Goal: Task Accomplishment & Management: Manage account settings

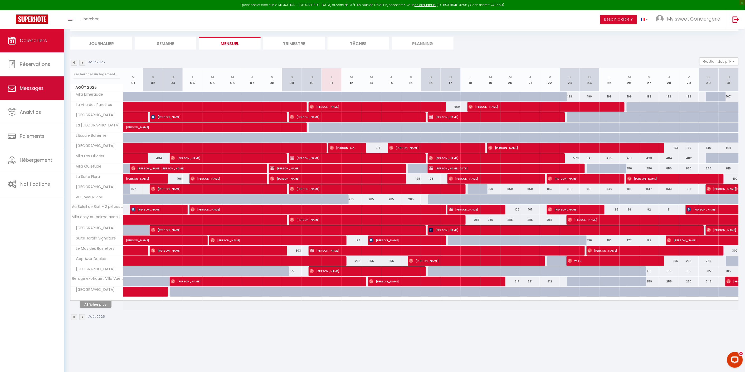
scroll to position [28, 0]
click at [159, 41] on li "Semaine" at bounding box center [166, 43] width 62 height 13
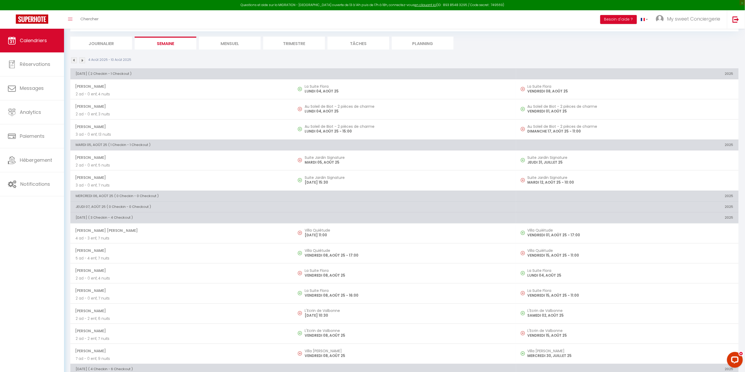
click at [81, 60] on img at bounding box center [82, 60] width 6 height 6
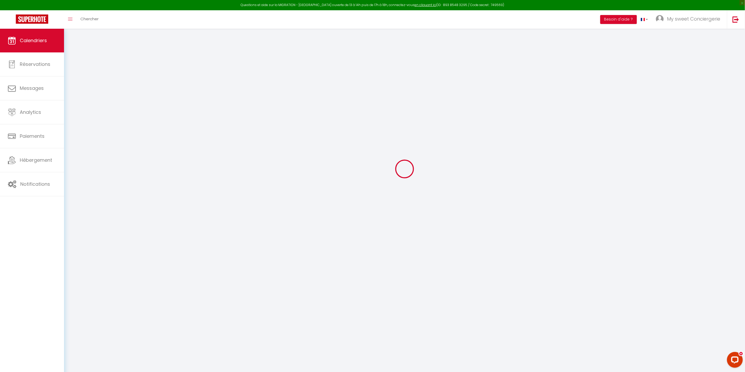
select select "0"
select select "25436"
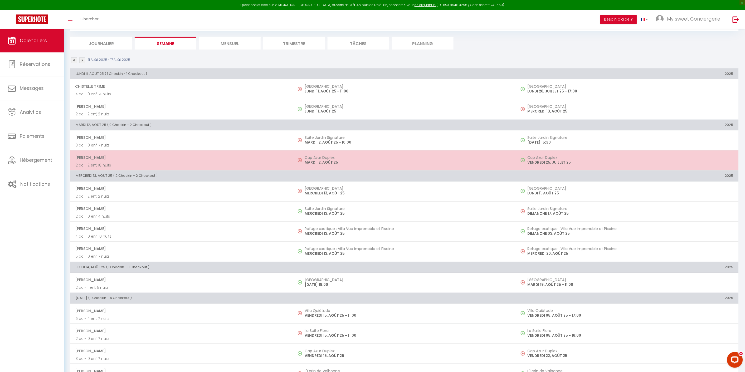
click at [349, 160] on p "MARDI 12, AOÛT 25" at bounding box center [407, 163] width 206 height 6
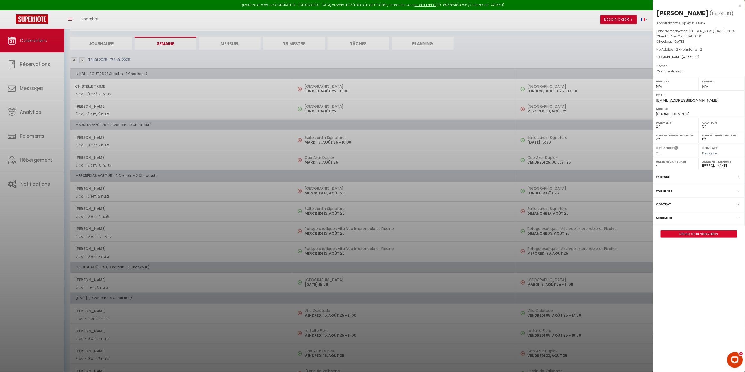
click at [403, 314] on div at bounding box center [372, 186] width 745 height 372
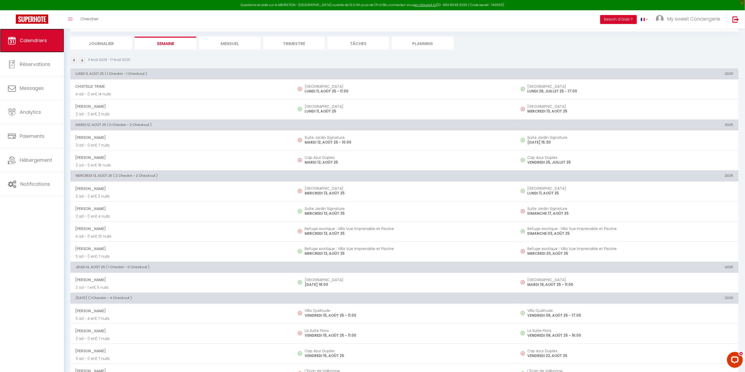
click at [44, 40] on span "Calendriers" at bounding box center [33, 40] width 27 height 7
click at [208, 42] on li "Mensuel" at bounding box center [230, 43] width 62 height 13
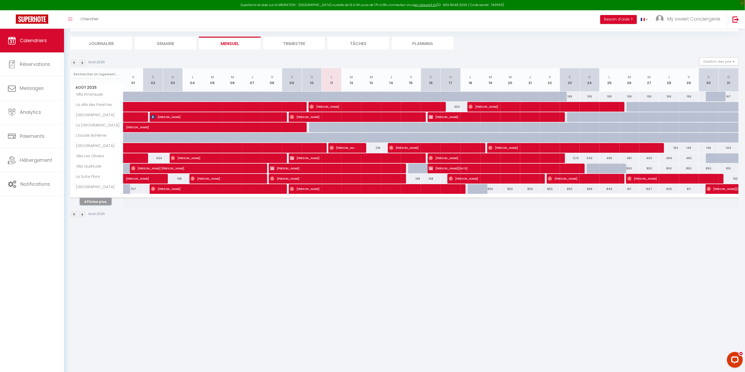
click at [96, 201] on button "Afficher plus" at bounding box center [96, 201] width 32 height 7
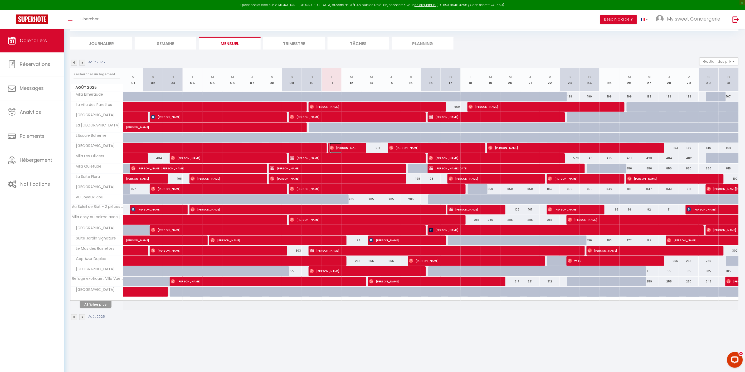
click at [344, 146] on span "[PERSON_NAME]" at bounding box center [342, 148] width 26 height 10
select select
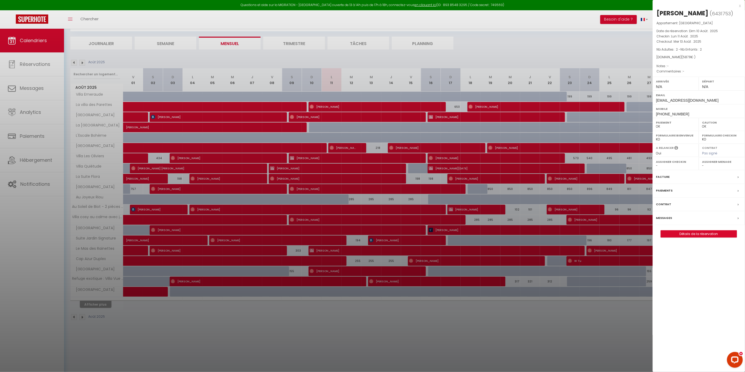
click at [436, 133] on div at bounding box center [372, 186] width 745 height 372
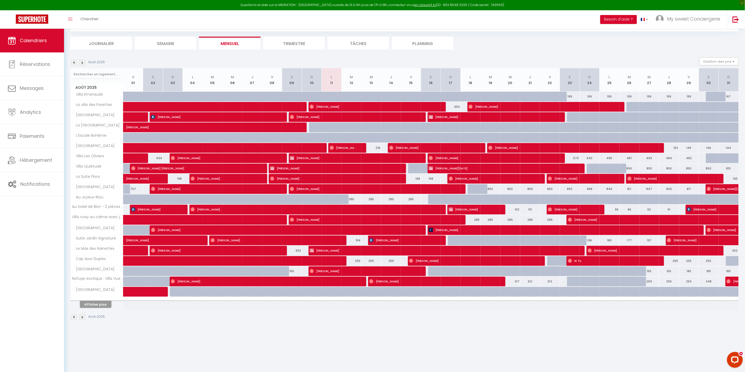
click at [460, 336] on body "Questions et aide sur la MIGRATION - [GEOGRAPHIC_DATA] ouverte de 13 à 14h puis…" at bounding box center [372, 186] width 745 height 372
